Goal: Check status: Check status

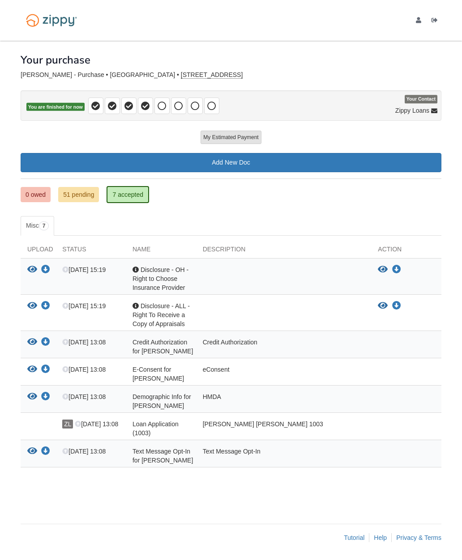
click at [39, 191] on link "0 owed" at bounding box center [36, 194] width 30 height 15
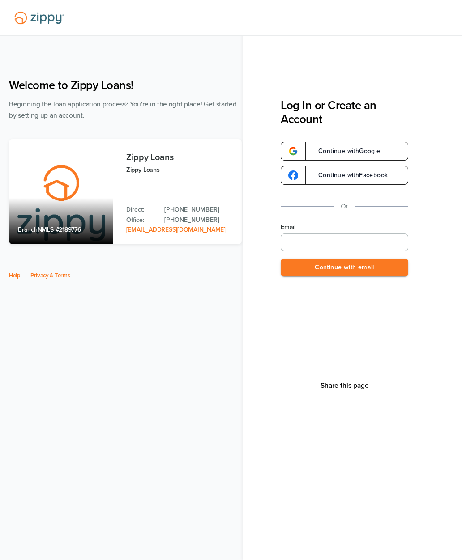
type input "**********"
click at [376, 269] on button "Continue with email" at bounding box center [343, 268] width 127 height 18
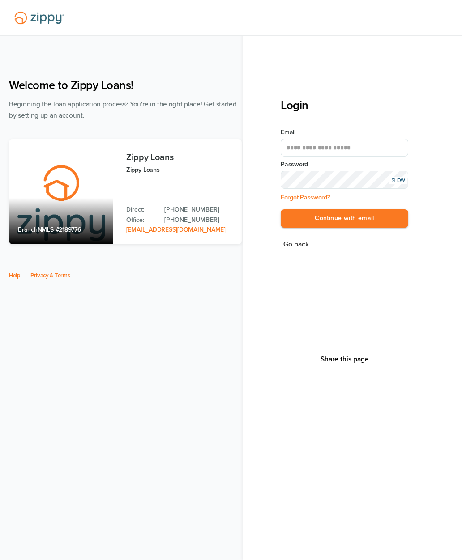
click at [385, 220] on button "Continue with email" at bounding box center [343, 218] width 127 height 18
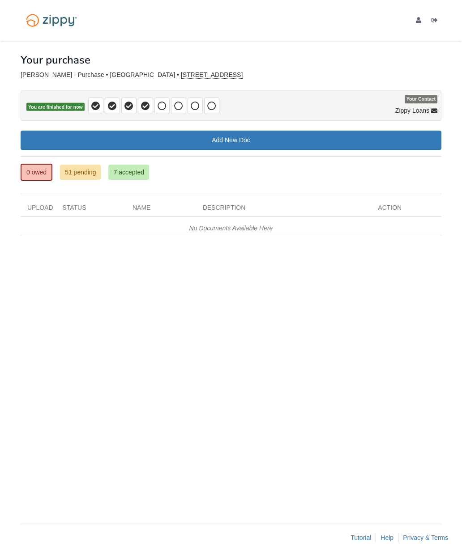
click at [77, 173] on link "51 pending" at bounding box center [80, 172] width 41 height 15
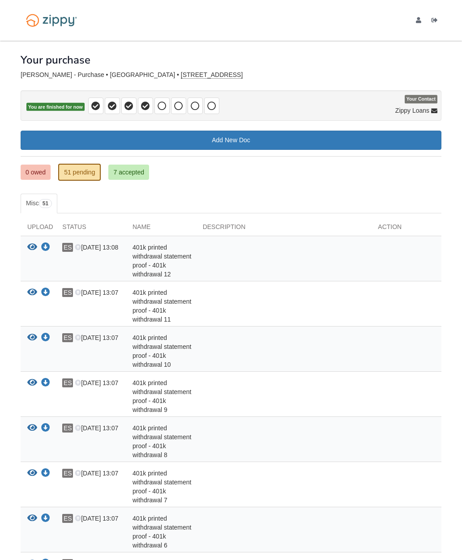
click at [145, 175] on link "7 accepted" at bounding box center [128, 172] width 41 height 15
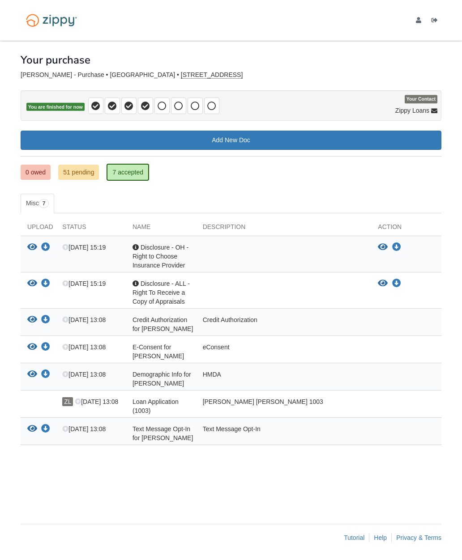
click at [81, 178] on link "51 pending" at bounding box center [78, 172] width 41 height 15
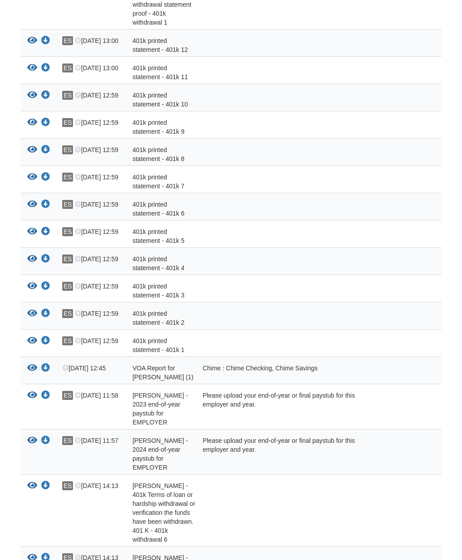
scroll to position [764, 0]
